Goal: Task Accomplishment & Management: Manage account settings

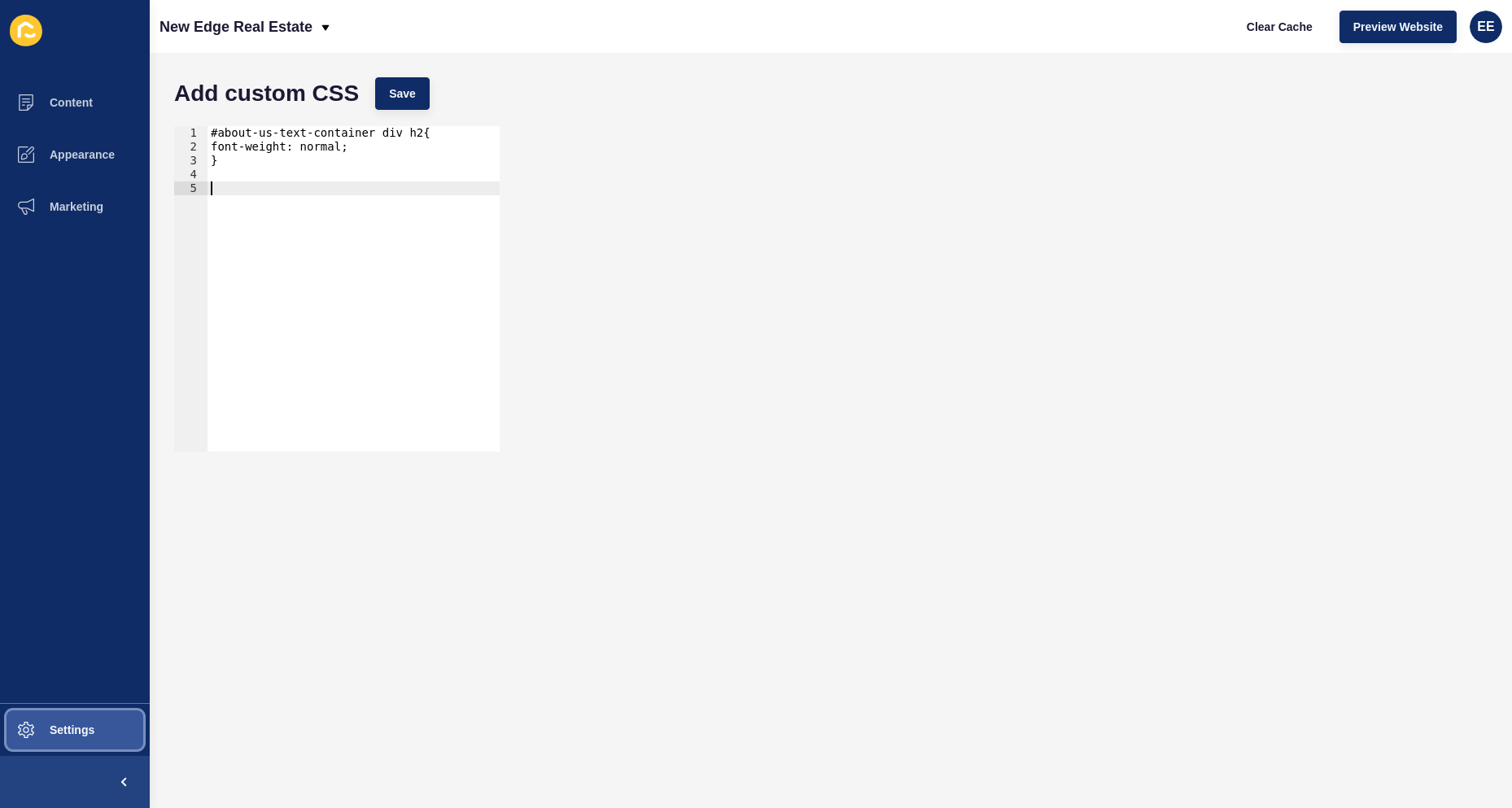
click at [67, 715] on button "Settings" at bounding box center [74, 729] width 149 height 52
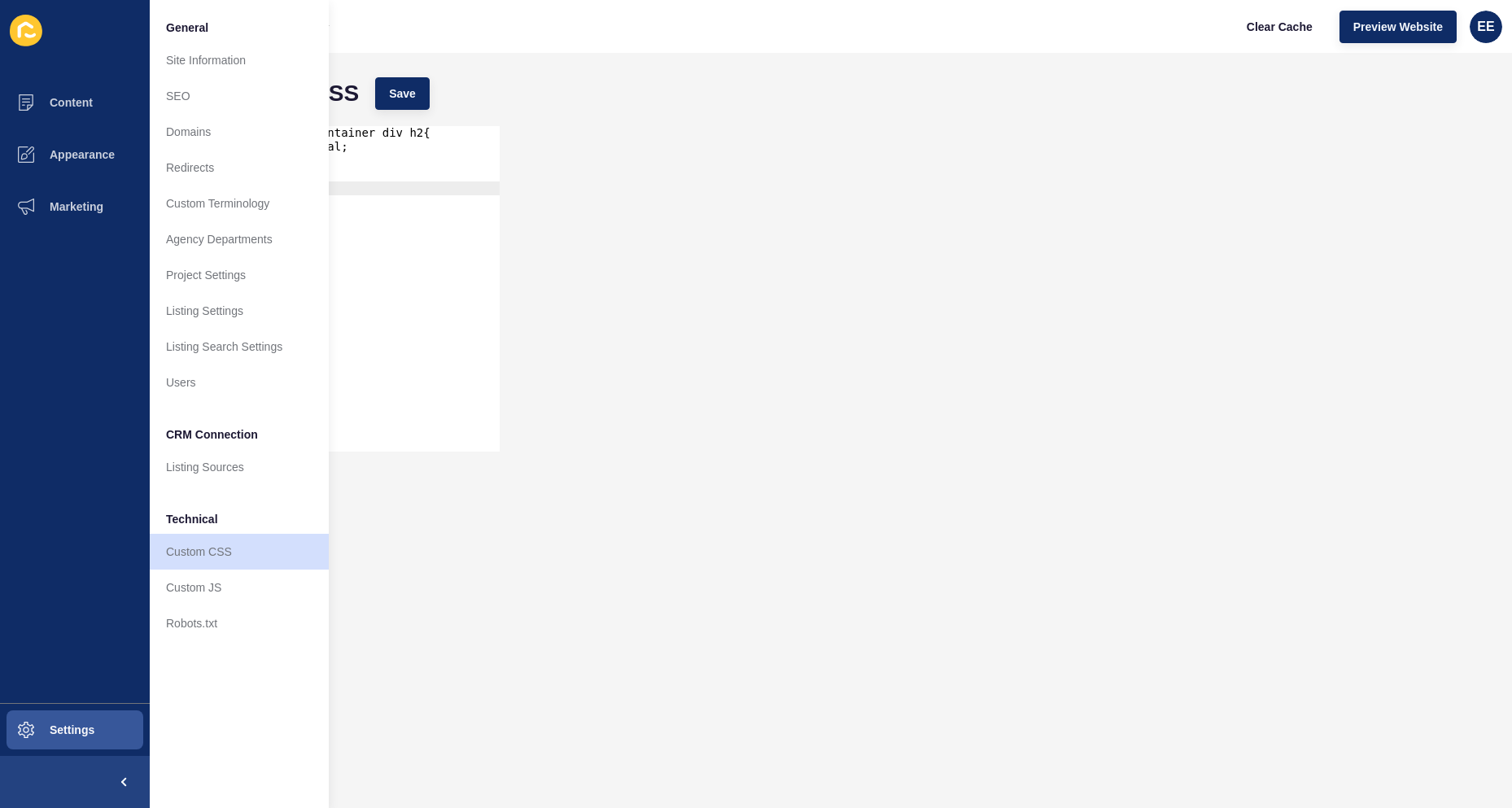
click at [607, 272] on div "1 2 3 4 5 #about-us-text-container div h2{ font-weight: normal; } ההההההההההההה…" at bounding box center [831, 288] width 1330 height 342
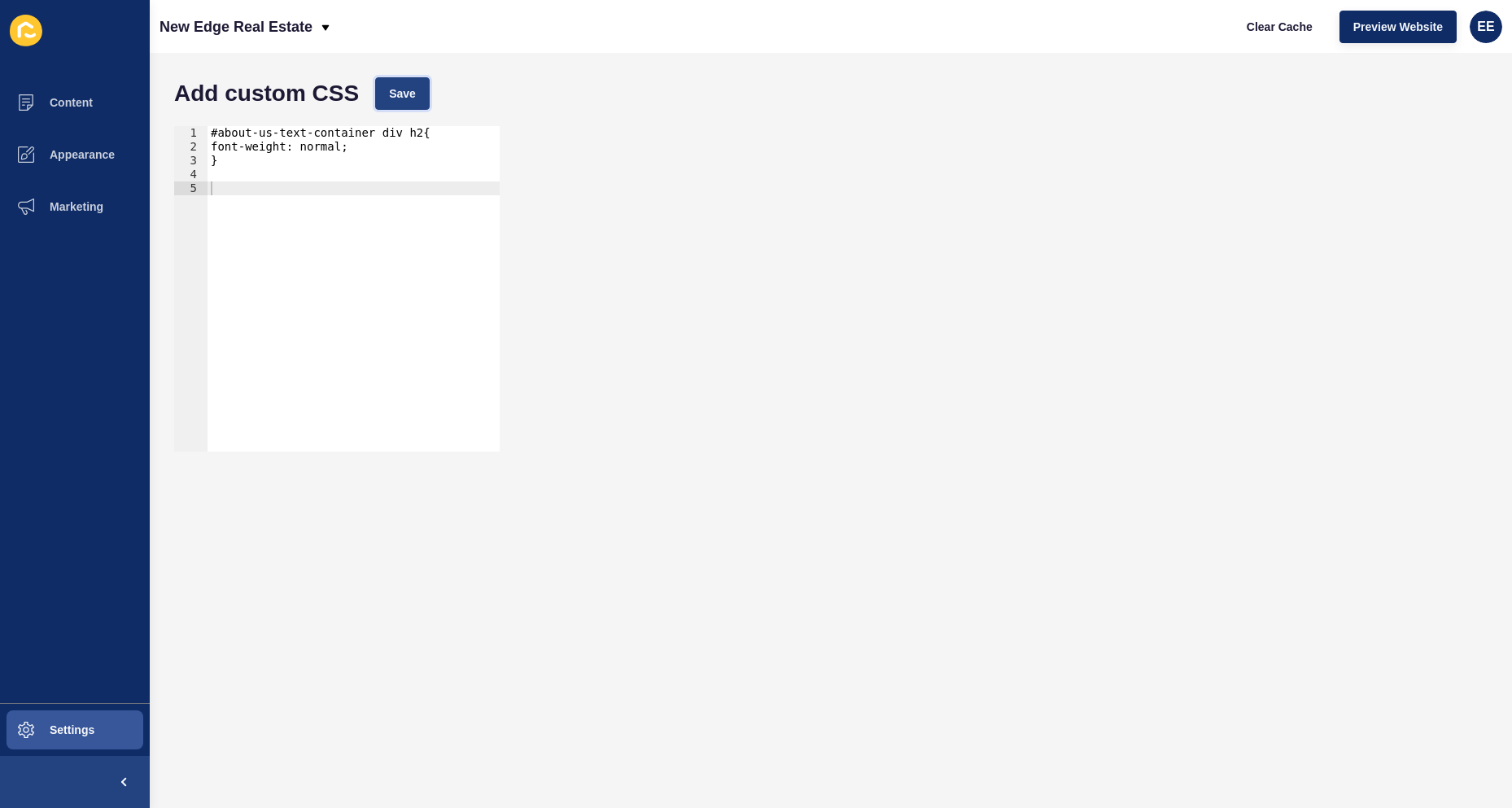
click at [409, 88] on span "Save" at bounding box center [402, 94] width 27 height 16
click at [74, 733] on span "Settings" at bounding box center [46, 729] width 97 height 13
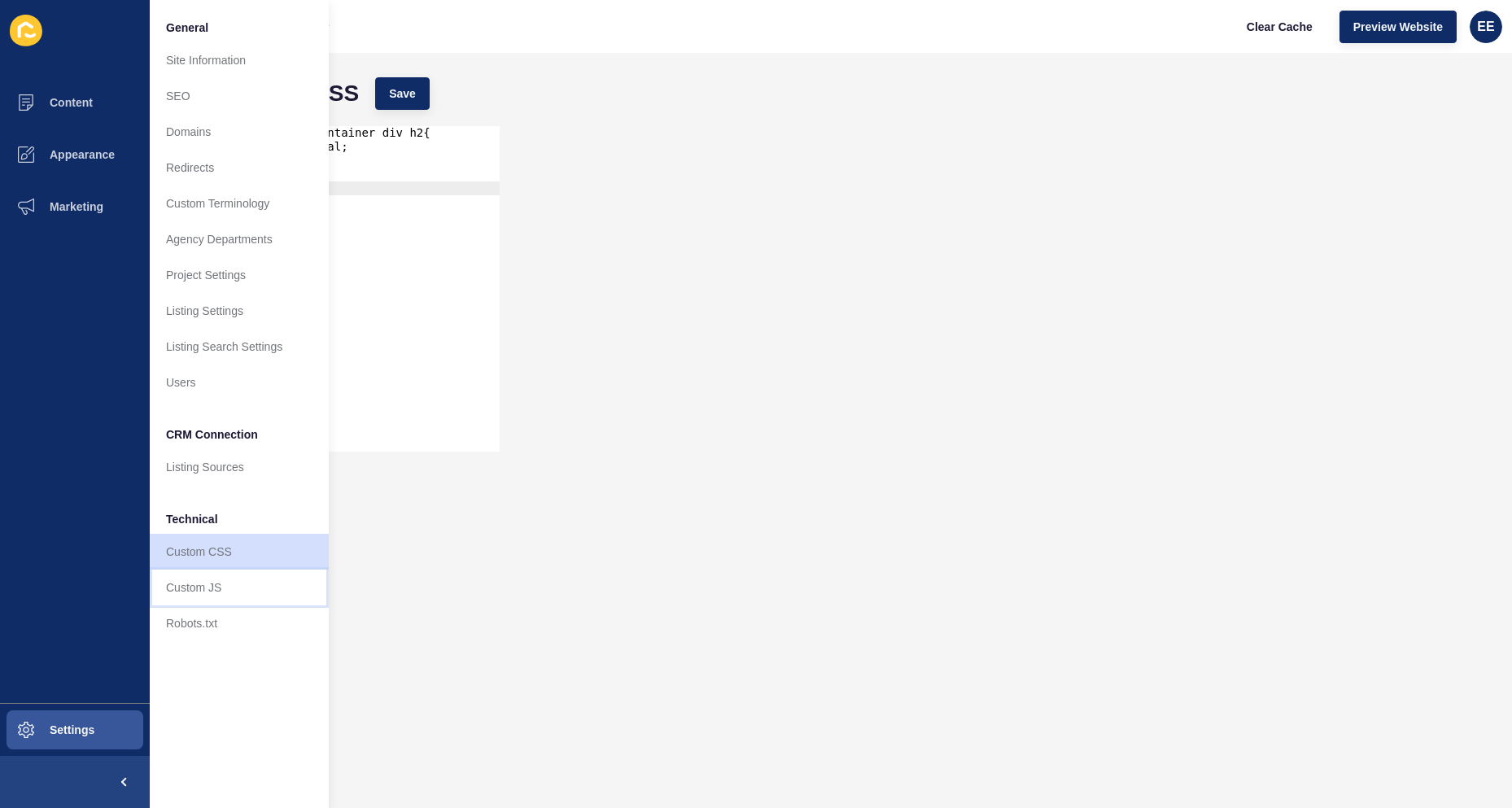
click at [221, 592] on link "Custom JS" at bounding box center [239, 587] width 179 height 36
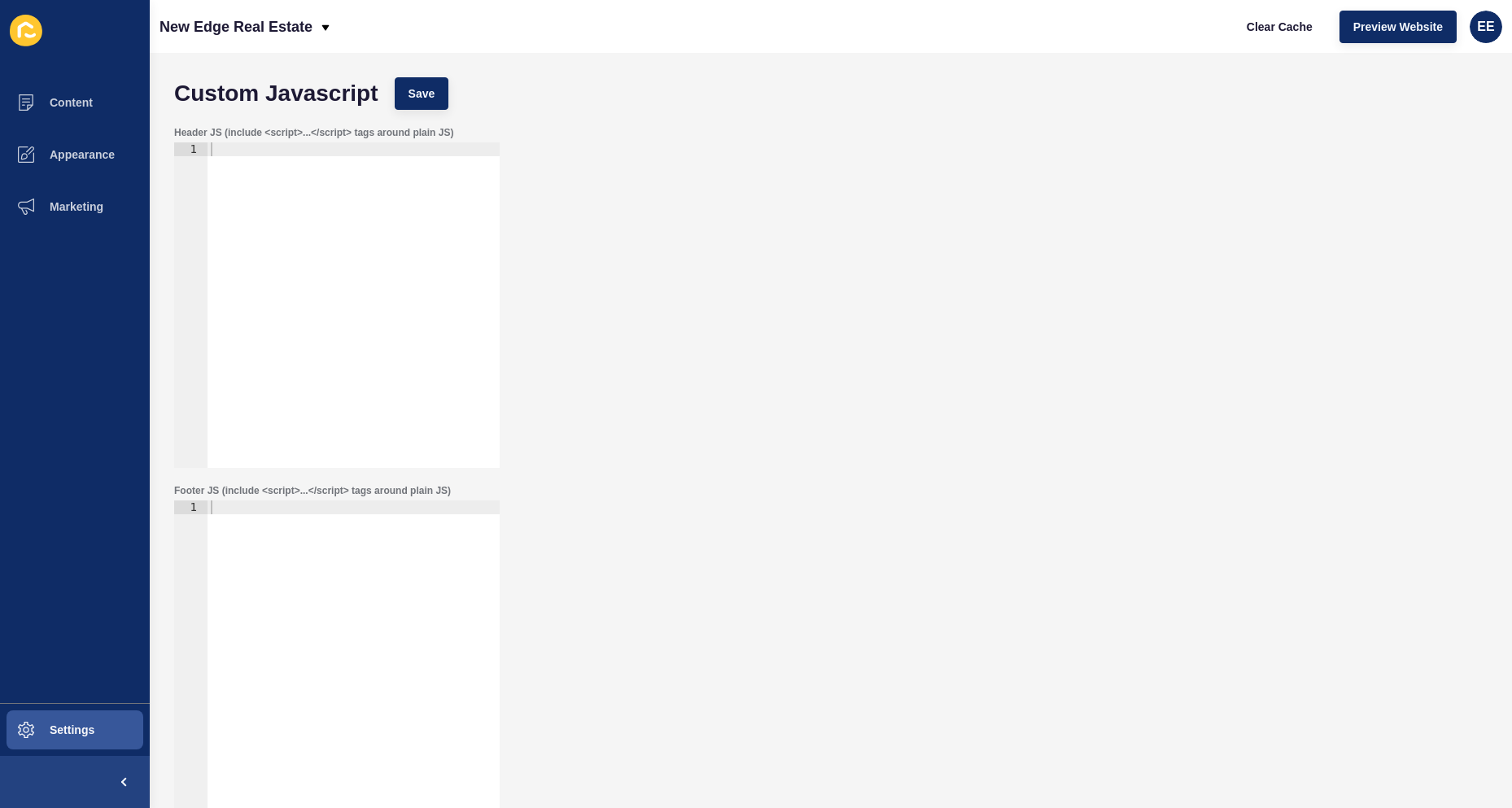
click at [400, 169] on div at bounding box center [354, 319] width 292 height 354
paste textarea "</script>"
type textarea "</script>"
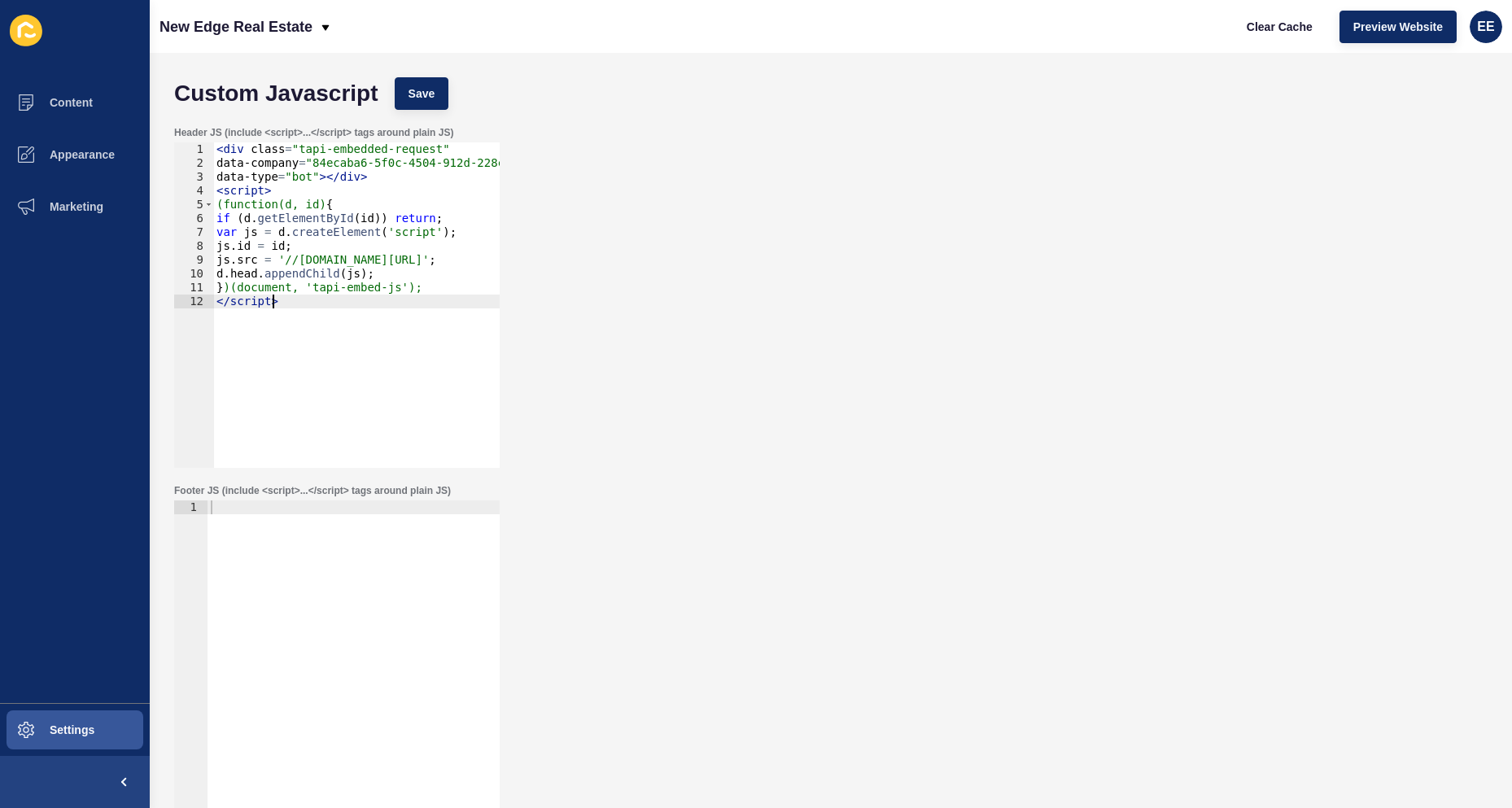
click at [1019, 292] on div "Header JS (include <script>...</script> tags around plain JS) </script> 1 2 3 4…" at bounding box center [831, 296] width 1330 height 358
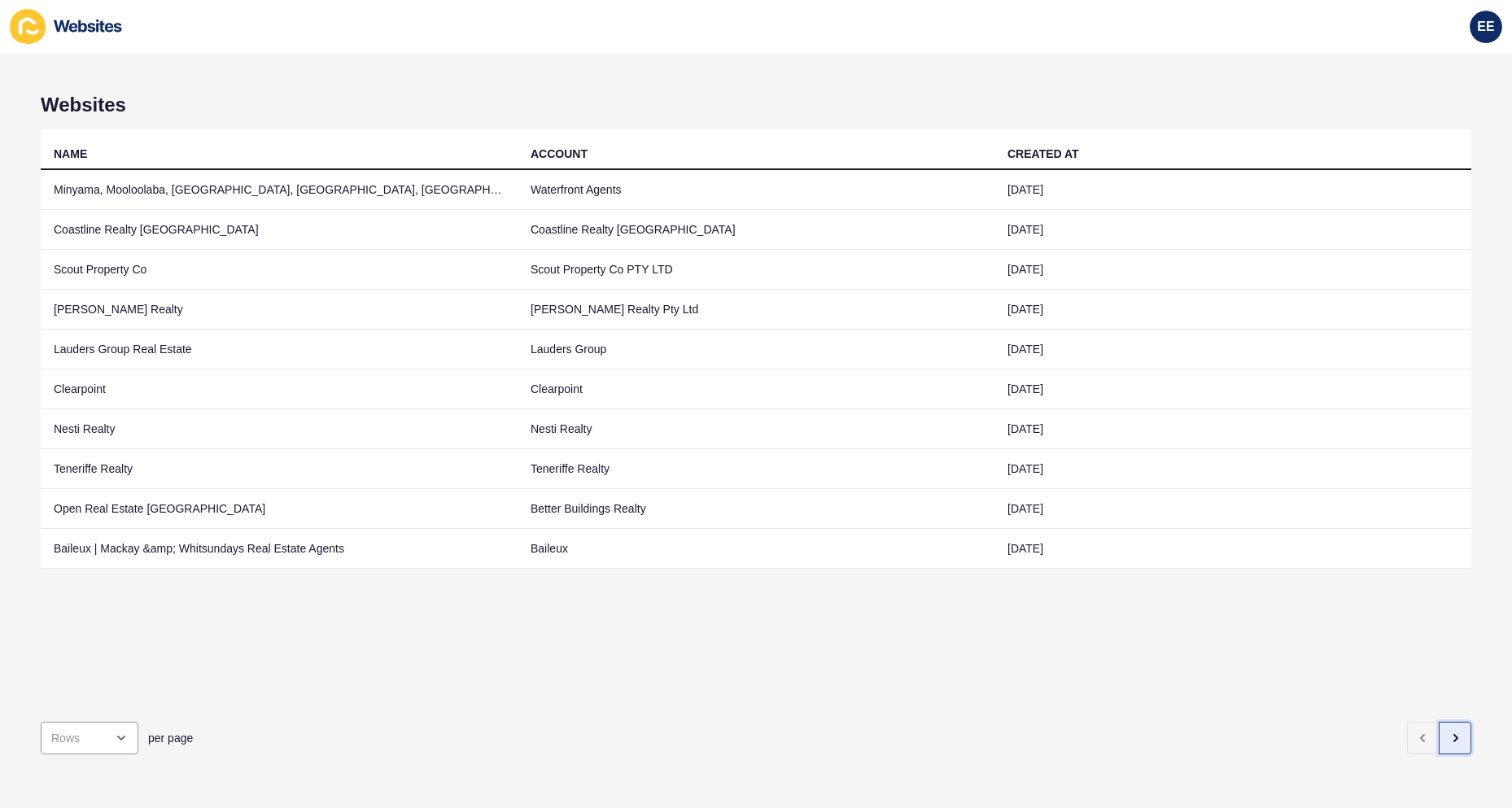
click at [1449, 732] on icon "button" at bounding box center [1455, 738] width 13 height 13
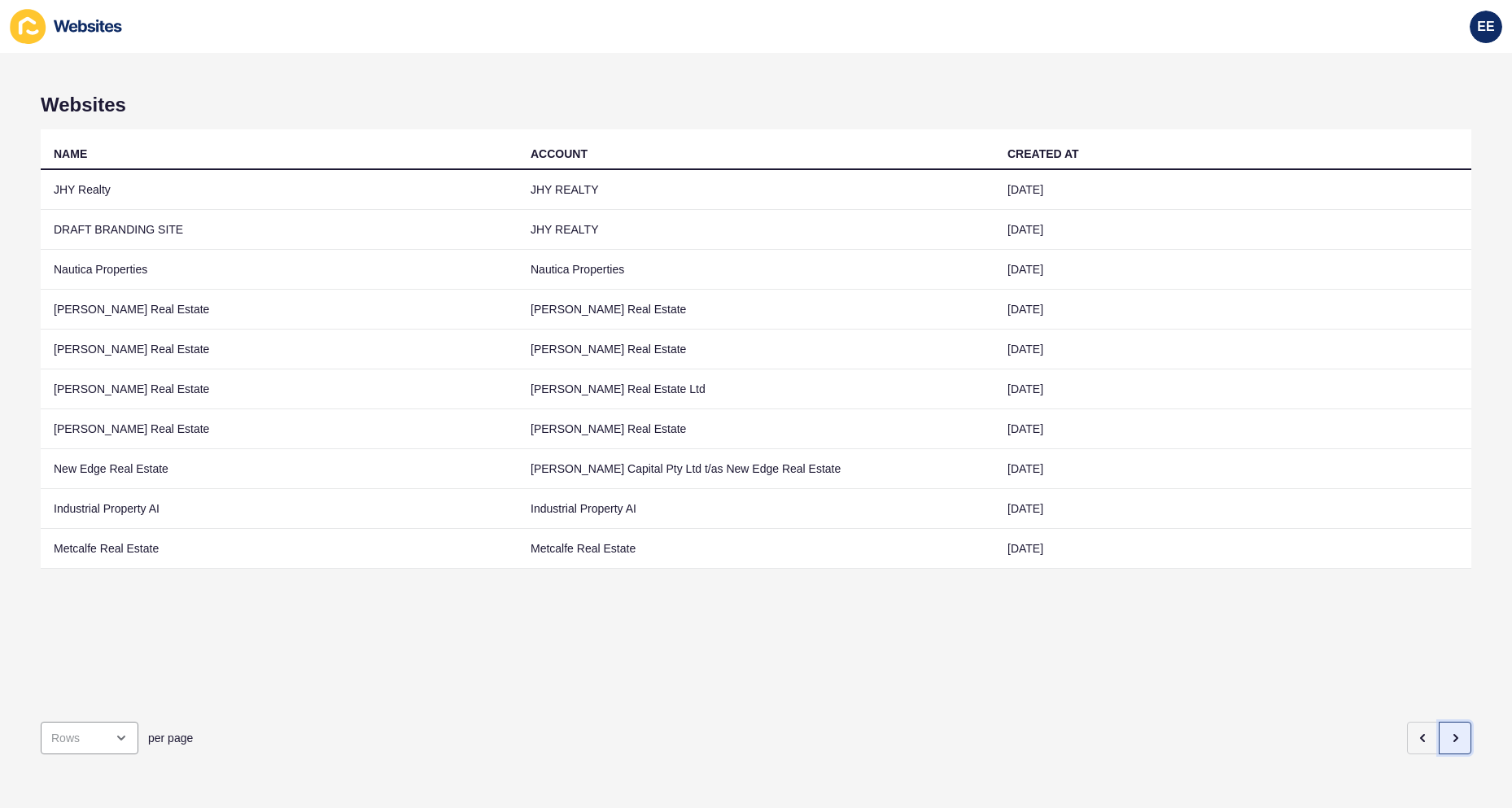
click at [1449, 732] on icon "button" at bounding box center [1455, 738] width 13 height 13
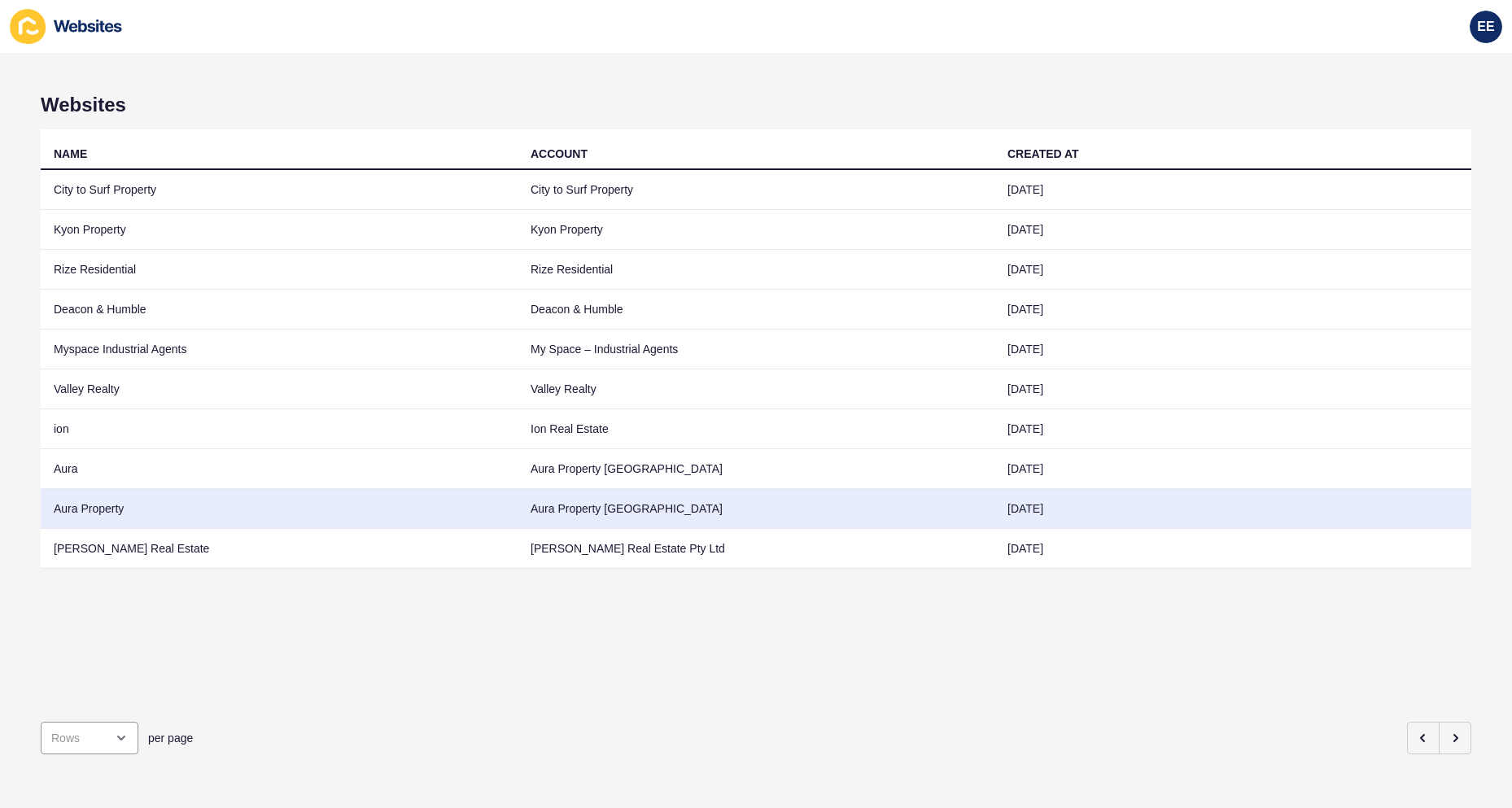
click at [86, 505] on td "Aura Property" at bounding box center [279, 508] width 477 height 40
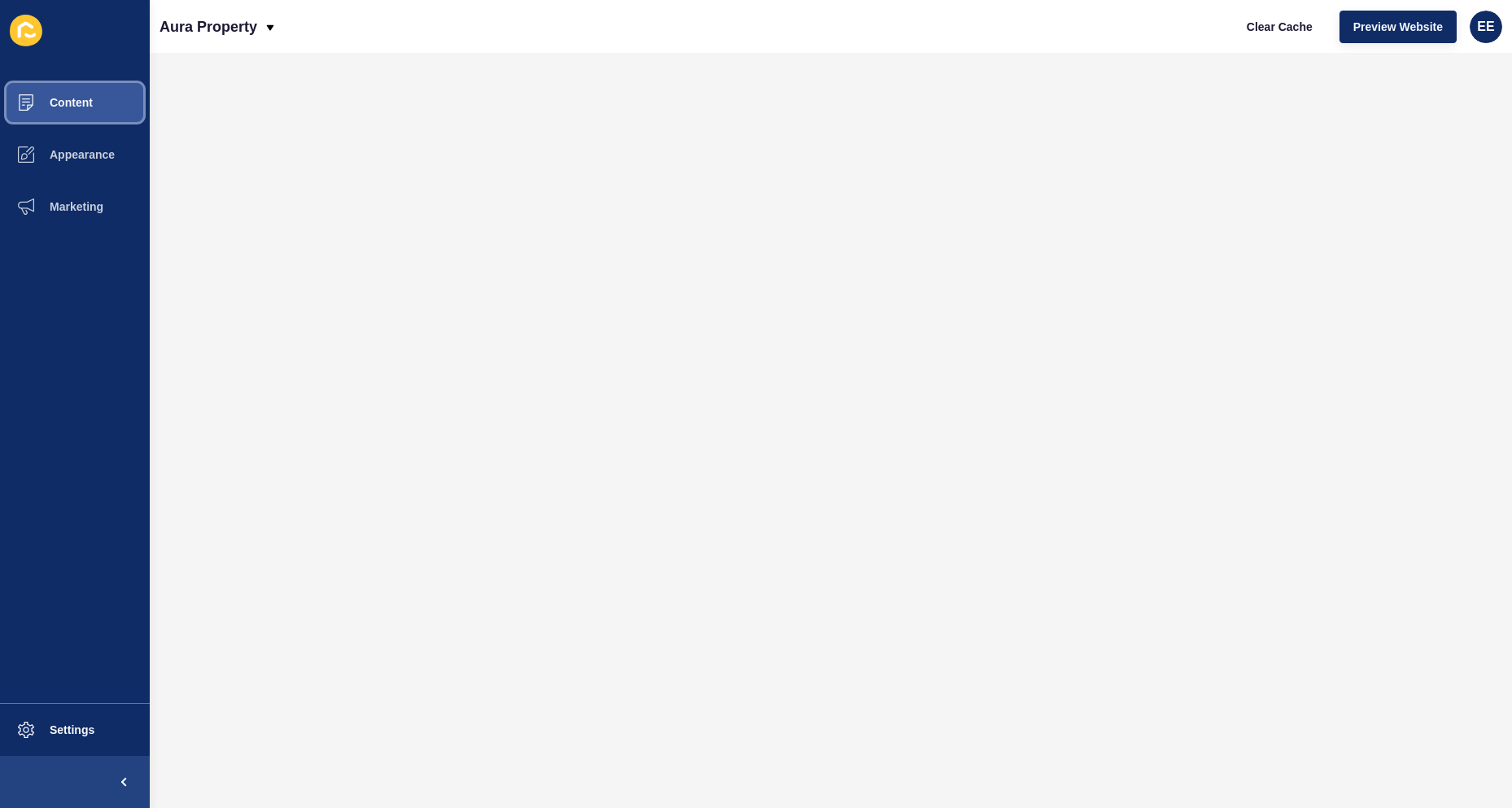
click at [50, 100] on span "Content" at bounding box center [45, 103] width 95 height 13
click at [1435, 31] on span "Preview Website" at bounding box center [1398, 27] width 89 height 16
